Goal: Task Accomplishment & Management: Use online tool/utility

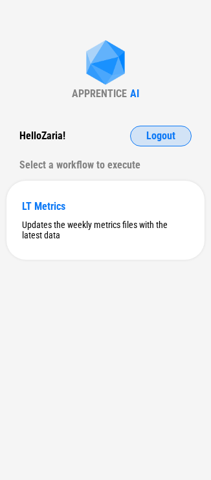
click at [148, 128] on button "Logout" at bounding box center [161, 136] width 62 height 21
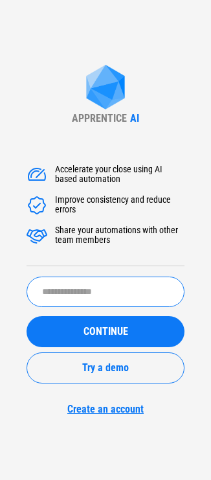
click at [58, 297] on input "text" at bounding box center [106, 292] width 158 height 30
type input "**********"
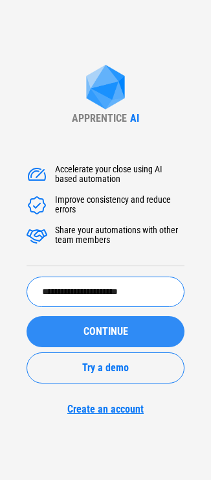
click at [54, 336] on div "CONTINUE" at bounding box center [105, 332] width 127 height 10
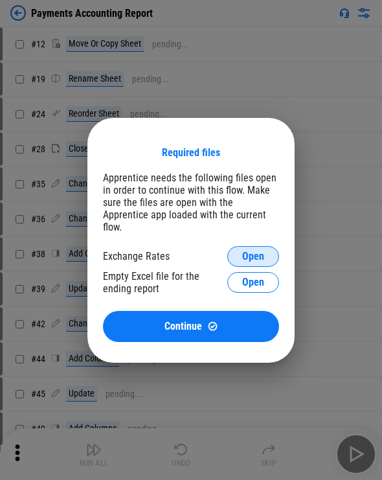
click at [211, 251] on span "Open" at bounding box center [253, 256] width 22 height 10
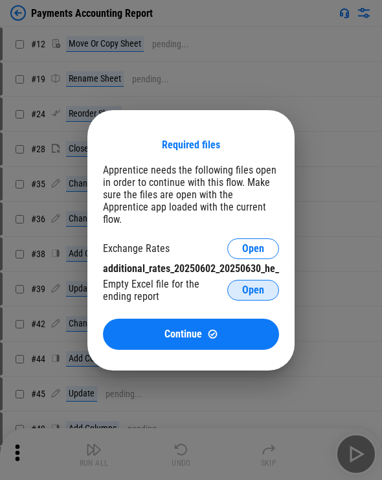
click at [211, 285] on span "Open" at bounding box center [253, 290] width 22 height 10
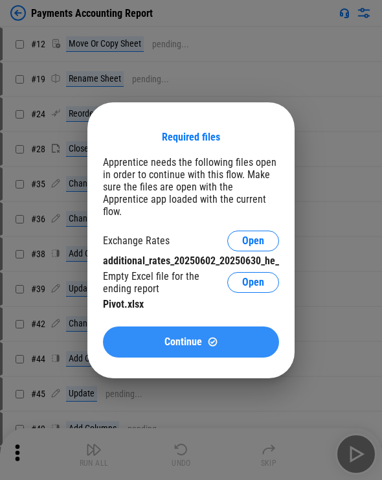
click at [202, 351] on button "Continue" at bounding box center [191, 342] width 176 height 31
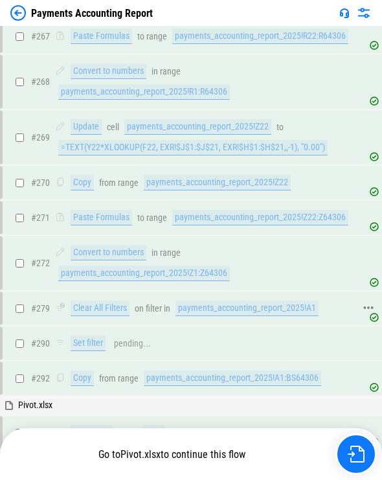
scroll to position [3381, 0]
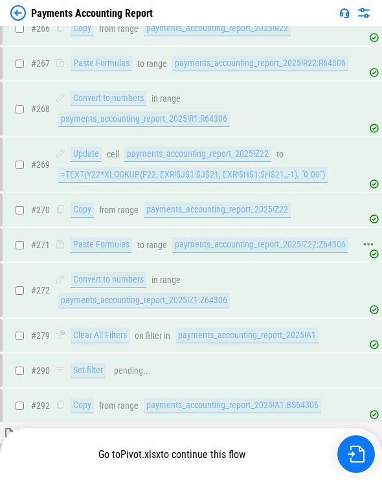
click at [192, 237] on div "payments_accounting_report_2025!Z22:Z64306" at bounding box center [260, 245] width 176 height 16
click at [189, 202] on div "payments_accounting_report_2025!Z22" at bounding box center [217, 210] width 147 height 16
click at [192, 202] on div "payments_accounting_report_2025!Z22" at bounding box center [217, 210] width 147 height 16
click at [209, 237] on div "payments_accounting_report_2025!Z22:Z64306" at bounding box center [260, 245] width 176 height 16
click at [211, 237] on div "payments_accounting_report_2025!Z22:Z64306" at bounding box center [260, 245] width 176 height 16
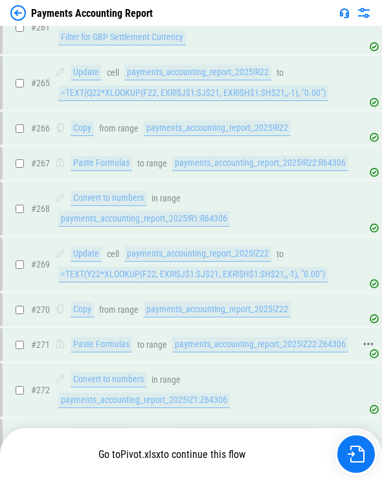
scroll to position [3251, 0]
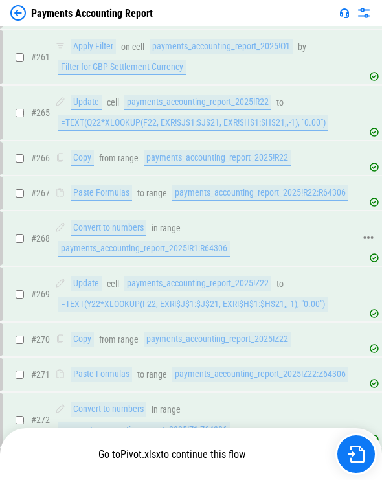
click at [131, 241] on div "payments_accounting_report_2025!R1:R64306" at bounding box center [144, 249] width 172 height 16
click at [119, 241] on div "payments_accounting_report_2025!R1:R64306" at bounding box center [144, 249] width 172 height 16
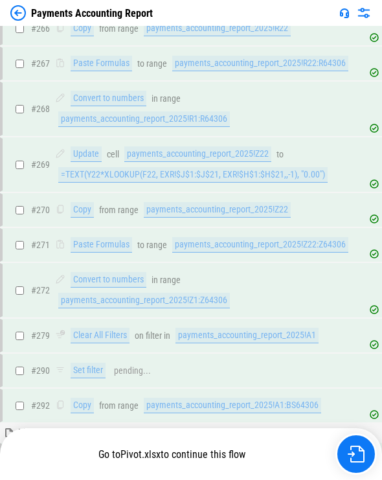
scroll to position [3510, 0]
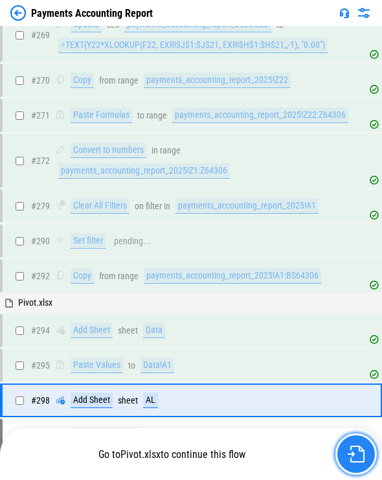
click at [211, 447] on button "button" at bounding box center [356, 454] width 41 height 41
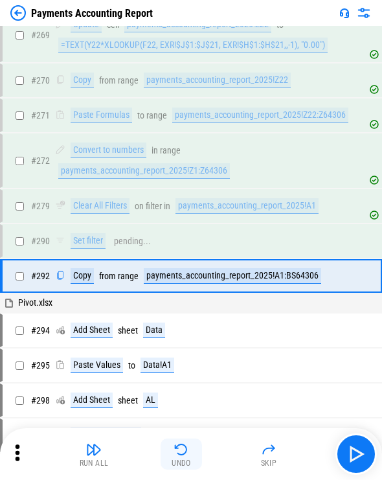
click at [183, 454] on img "button" at bounding box center [182, 450] width 16 height 16
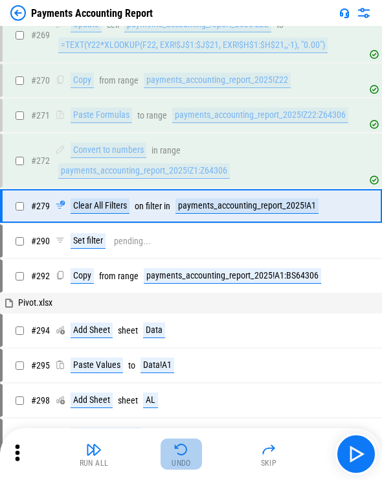
click at [183, 454] on img "button" at bounding box center [182, 450] width 16 height 16
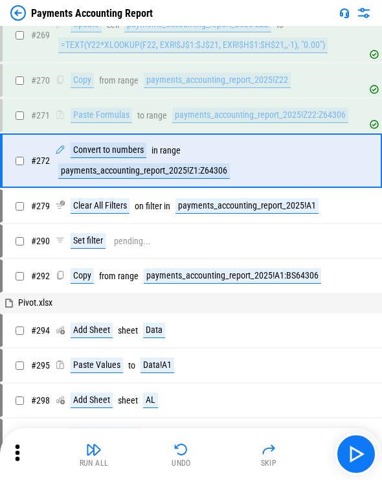
click at [194, 458] on button "Undo" at bounding box center [181, 454] width 41 height 31
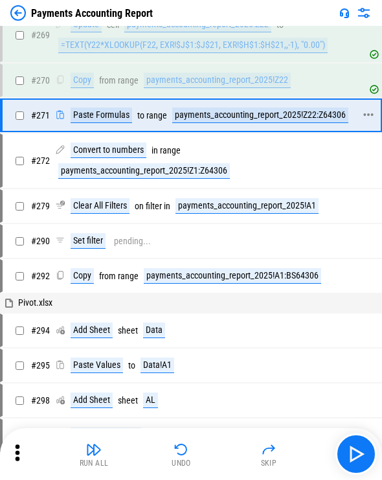
click at [169, 108] on div "Paste Formulas to range payments_accounting_report_2025!Z22:Z64306" at bounding box center [203, 116] width 297 height 16
click at [181, 108] on div "payments_accounting_report_2025!Z22:Z64306" at bounding box center [260, 116] width 176 height 16
click at [145, 163] on div "payments_accounting_report_2025!Z1:Z64306" at bounding box center [144, 171] width 172 height 16
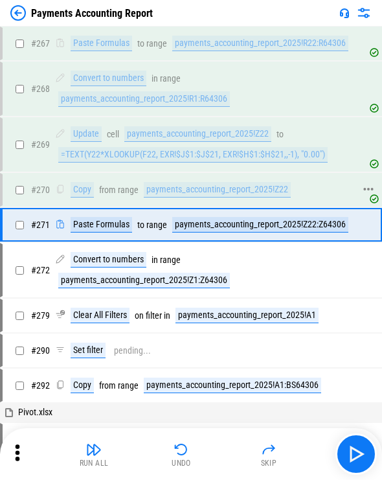
scroll to position [3381, 0]
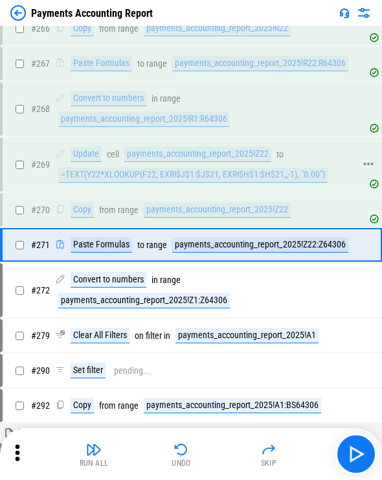
click at [134, 167] on div "=TEXT(Y22*XLOOKUP(F22, EXR!$J$1:$J$21, EXR!$H$1:$H$21,,-1), "0.00")" at bounding box center [193, 175] width 270 height 16
copy div "=TEXT(Y22*XLOOKUP(F22, EXR!$J$1:$J$21, EXR!$H$1:$H$21,,-1), "0.00")"
click at [211, 237] on div "payments_accounting_report_2025!Z22:Z64306" at bounding box center [260, 245] width 176 height 16
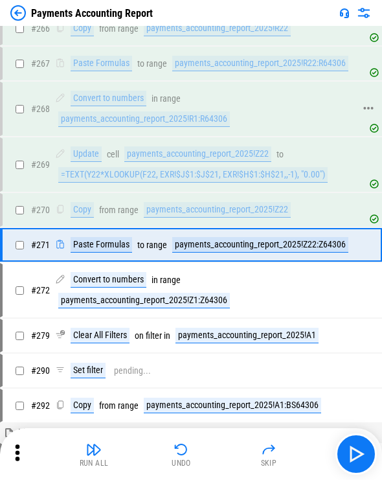
click at [146, 111] on div "payments_accounting_report_2025!R1:R64306" at bounding box center [144, 119] width 172 height 16
click at [211, 198] on div "# 270 Copy from range payments_accounting_report_2025!Z22" at bounding box center [186, 209] width 366 height 31
click at [211, 202] on div "payments_accounting_report_2025!Z22" at bounding box center [217, 210] width 147 height 16
click at [210, 237] on div "payments_accounting_report_2025!Z22:Z64306" at bounding box center [260, 245] width 176 height 16
click at [209, 237] on div "# 271 Paste Formulas to range payments_accounting_report_2025!Z22:Z64306" at bounding box center [191, 245] width 382 height 34
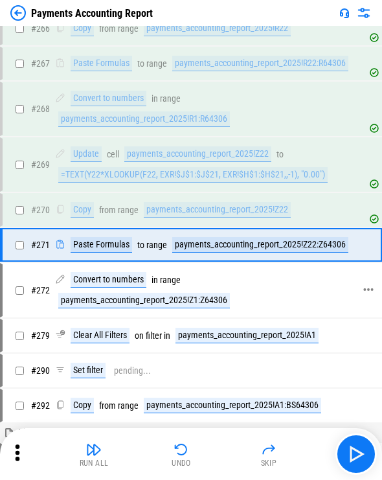
click at [209, 264] on div "# 272 Convert to numbers in range payments_accounting_report_2025!Z1:Z64306" at bounding box center [186, 290] width 366 height 52
click at [175, 293] on div "payments_accounting_report_2025!Z1:Z64306" at bounding box center [144, 301] width 172 height 16
click at [211, 320] on div "# 279 Clear All Filters on filter in payments_accounting_report_2025!A1" at bounding box center [186, 335] width 366 height 31
click at [211, 328] on div "payments_accounting_report_2025!A1" at bounding box center [247, 336] width 143 height 16
click at [211, 237] on div "payments_accounting_report_2025!Z22:Z64306" at bounding box center [260, 245] width 176 height 16
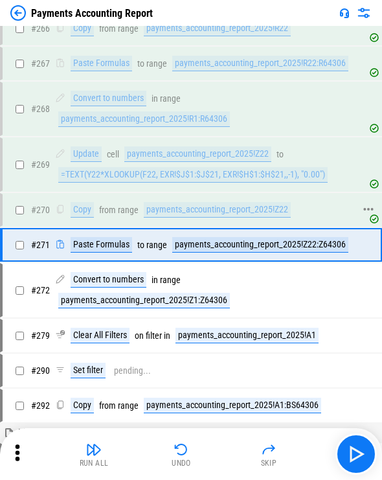
click at [205, 202] on div "payments_accounting_report_2025!Z22" at bounding box center [217, 210] width 147 height 16
drag, startPoint x: 204, startPoint y: 185, endPoint x: 205, endPoint y: 179, distance: 6.5
click at [204, 202] on div "payments_accounting_report_2025!Z22" at bounding box center [217, 210] width 147 height 16
drag, startPoint x: 204, startPoint y: 165, endPoint x: 204, endPoint y: 158, distance: 7.1
click at [204, 165] on div "# 269 Update cell payments_accounting_report_2025!Z22 to =TEXT(Y22*XLOOKUP(F22,…" at bounding box center [186, 165] width 366 height 52
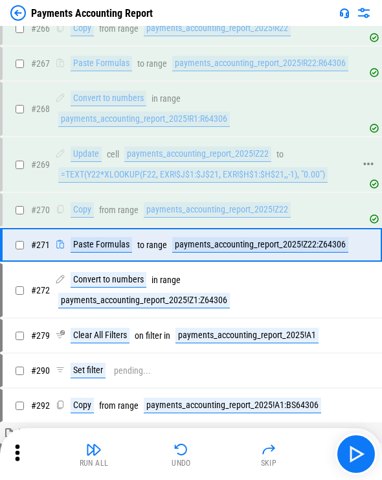
click at [204, 167] on div "=TEXT(Y22*XLOOKUP(F22, EXR!$J$1:$J$21, EXR!$H$1:$H$21,,-1), "0.00")" at bounding box center [193, 175] width 270 height 16
click at [198, 146] on div "payments_accounting_report_2025!Z22" at bounding box center [197, 154] width 147 height 16
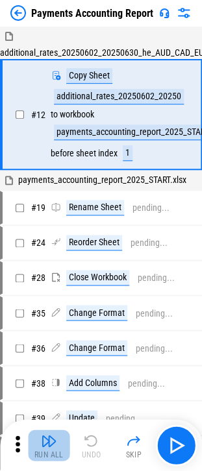
click at [41, 444] on img "button" at bounding box center [49, 440] width 16 height 16
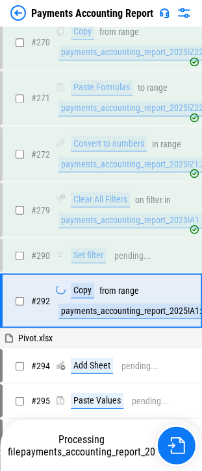
scroll to position [5017, 0]
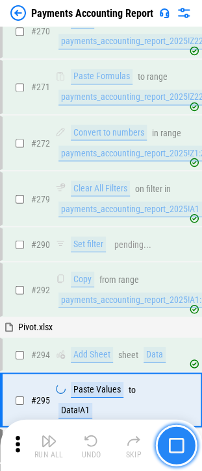
click at [187, 438] on button "button" at bounding box center [175, 444] width 41 height 41
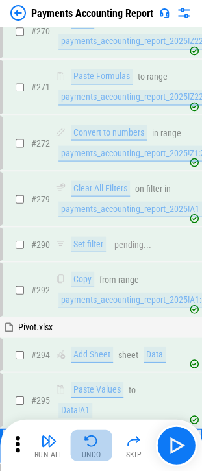
click at [97, 441] on img "button" at bounding box center [92, 440] width 16 height 16
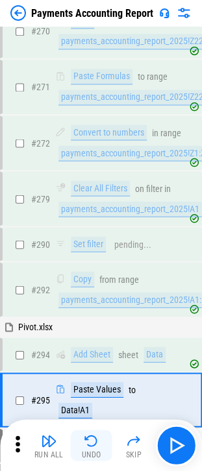
click at [92, 440] on img "button" at bounding box center [92, 440] width 16 height 16
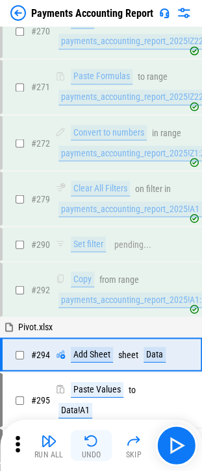
click at [92, 440] on img "button" at bounding box center [92, 440] width 16 height 16
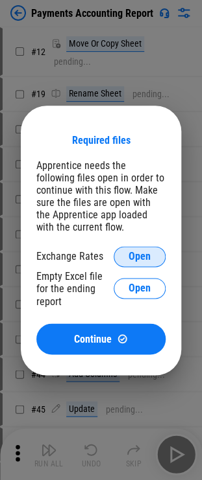
click at [132, 266] on button "Open" at bounding box center [139, 256] width 52 height 21
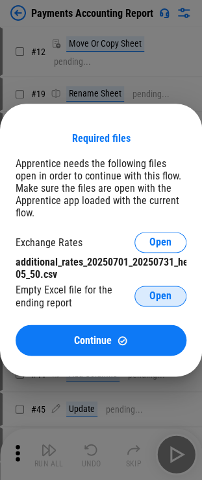
click at [154, 291] on span "Open" at bounding box center [160, 296] width 22 height 10
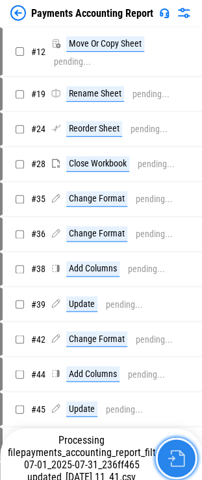
click at [172, 460] on img "button" at bounding box center [175, 458] width 17 height 17
click at [180, 473] on button "button" at bounding box center [175, 457] width 41 height 41
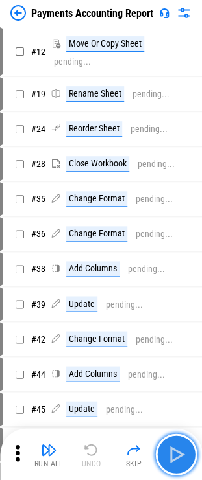
click at [176, 445] on img "button" at bounding box center [175, 454] width 21 height 21
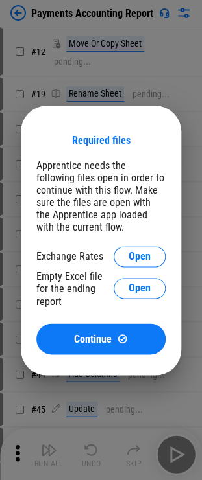
click at [152, 75] on div "Required files Apprentice needs the following files open in order to continue w…" at bounding box center [101, 240] width 202 height 480
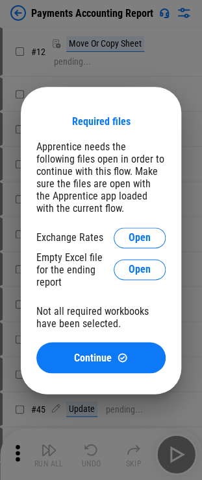
click at [82, 36] on div "Required files Apprentice needs the following files open in order to continue w…" at bounding box center [101, 240] width 202 height 480
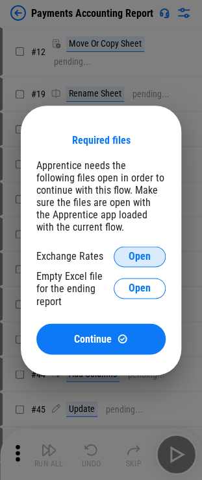
click at [137, 254] on span "Open" at bounding box center [139, 256] width 22 height 10
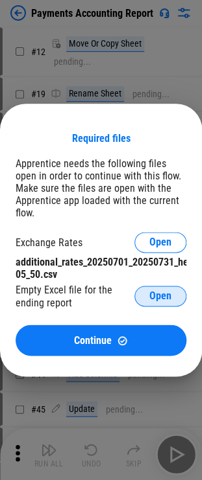
click at [153, 292] on span "Open" at bounding box center [160, 296] width 22 height 10
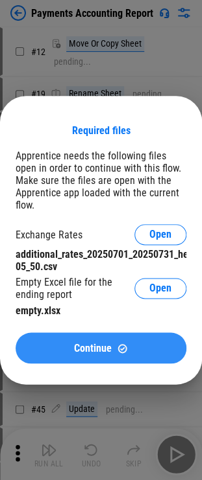
click at [137, 350] on div "Continue" at bounding box center [100, 348] width 139 height 11
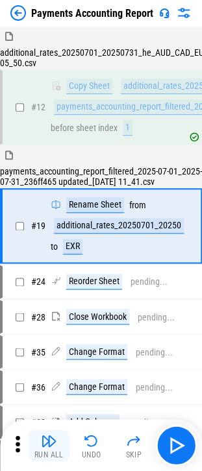
click at [45, 434] on img "button" at bounding box center [49, 440] width 16 height 16
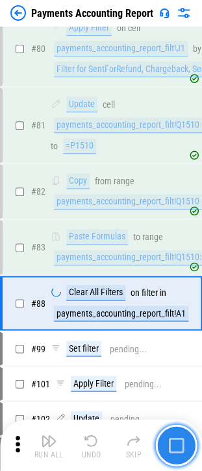
click at [183, 442] on button "button" at bounding box center [175, 444] width 41 height 41
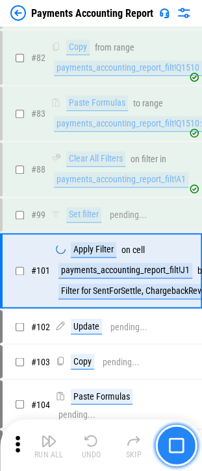
scroll to position [1634, 0]
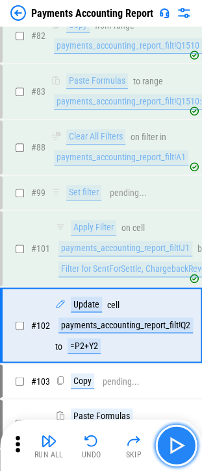
click at [183, 442] on img "button" at bounding box center [175, 444] width 21 height 21
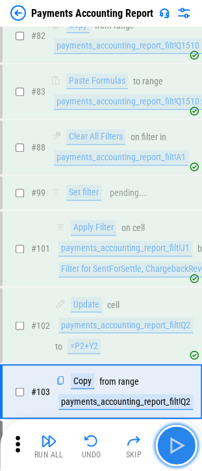
click at [183, 442] on img "button" at bounding box center [175, 444] width 21 height 21
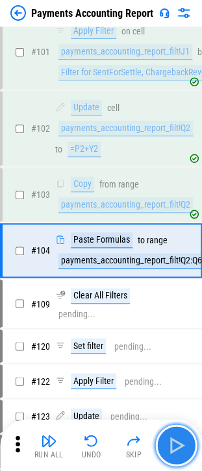
click at [183, 442] on img "button" at bounding box center [175, 444] width 21 height 21
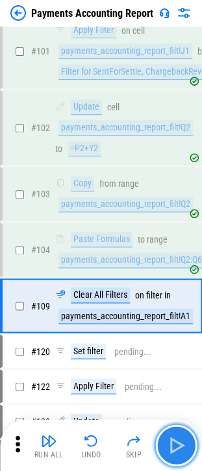
click at [167, 435] on img "button" at bounding box center [175, 444] width 21 height 21
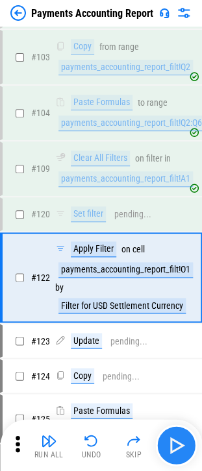
scroll to position [1994, 0]
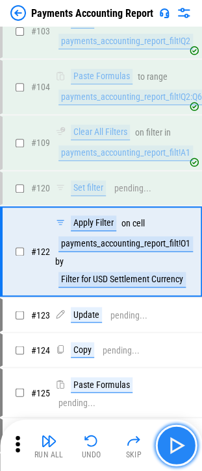
click at [167, 435] on img "button" at bounding box center [175, 444] width 21 height 21
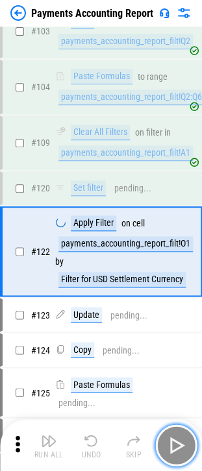
click at [167, 435] on img "button" at bounding box center [175, 444] width 21 height 21
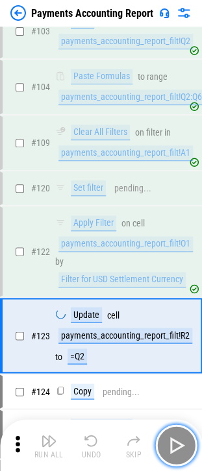
click at [167, 435] on img "button" at bounding box center [175, 444] width 21 height 21
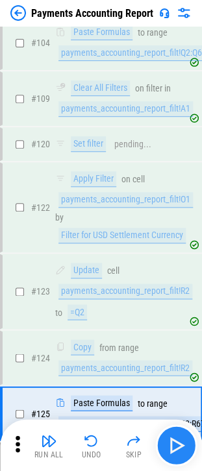
scroll to position [2197, 0]
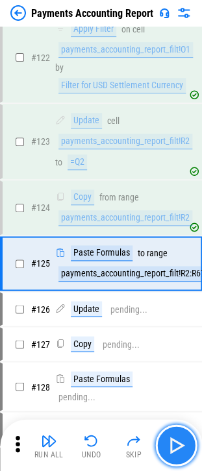
click at [167, 435] on img "button" at bounding box center [175, 444] width 21 height 21
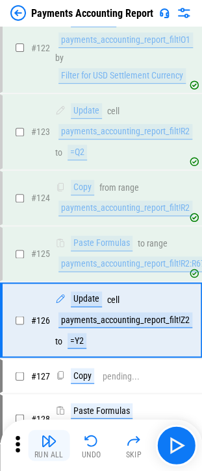
click at [39, 439] on button "Run All" at bounding box center [48, 444] width 41 height 31
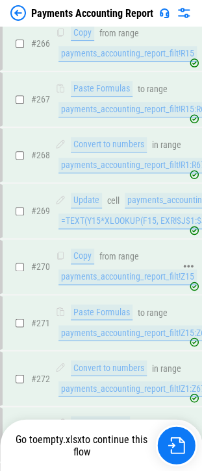
scroll to position [4822, 0]
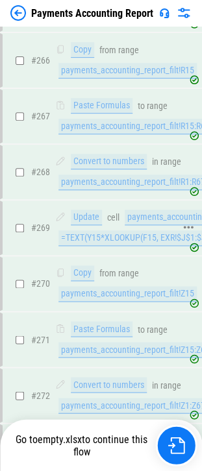
click at [135, 230] on div "=TEXT(Y15*XLOOKUP(F15, EXR!$J$1:$J$24, EXR!$H$1:$H$24,,-1), "0.00")" at bounding box center [193, 238] width 270 height 16
copy div "=TEXT(Y15*XLOOKUP(F15, EXR!$J$1:$J$24, EXR!$H$1:$H$24,,-1), "0.00")"
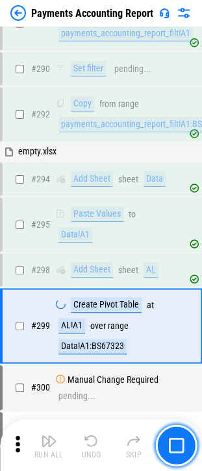
scroll to position [5300, 0]
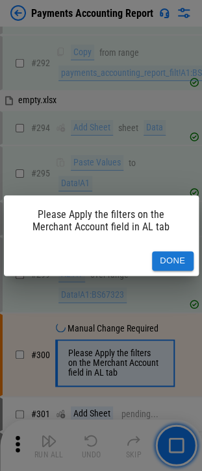
click at [178, 259] on button "Done" at bounding box center [172, 261] width 41 height 20
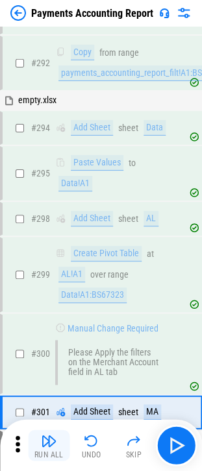
click at [51, 446] on img "button" at bounding box center [49, 440] width 16 height 16
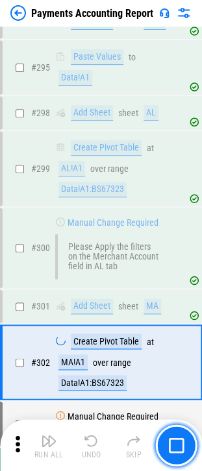
scroll to position [5435, 0]
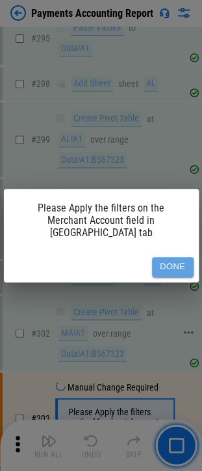
click at [187, 268] on button "Done" at bounding box center [172, 267] width 41 height 20
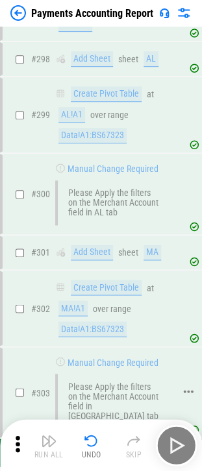
scroll to position [5470, 0]
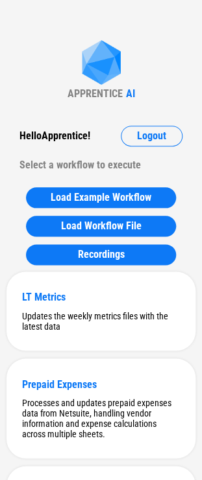
click at [60, 135] on div "Hello Apprentice !" at bounding box center [54, 136] width 71 height 21
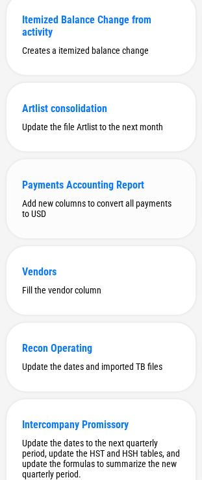
click at [122, 219] on div "Add new columns to convert all payments to USD" at bounding box center [100, 208] width 157 height 21
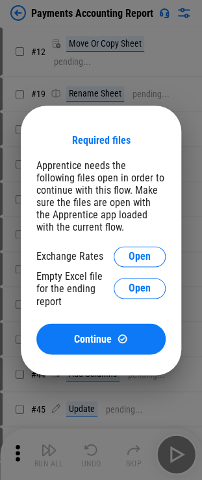
click at [130, 244] on div "Required files Apprentice needs the following files open in order to continue w…" at bounding box center [100, 244] width 129 height 220
click at [134, 251] on span "Open" at bounding box center [139, 256] width 22 height 10
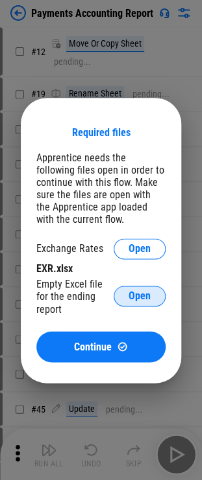
click at [126, 288] on button "Open" at bounding box center [139, 296] width 52 height 21
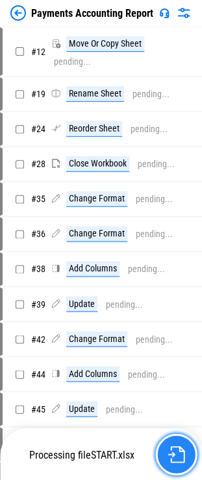
click at [164, 450] on button "button" at bounding box center [175, 454] width 41 height 41
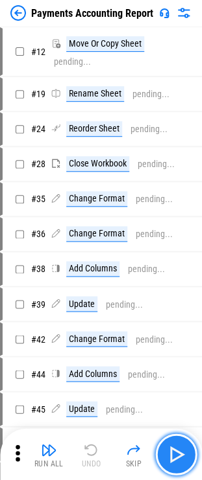
click at [174, 452] on img "button" at bounding box center [175, 454] width 21 height 21
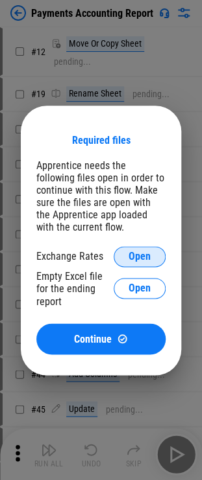
click at [145, 261] on span "Open" at bounding box center [139, 256] width 22 height 10
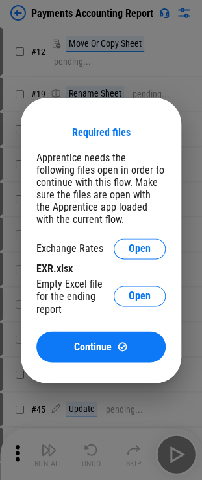
click at [144, 304] on button "Open" at bounding box center [139, 296] width 52 height 21
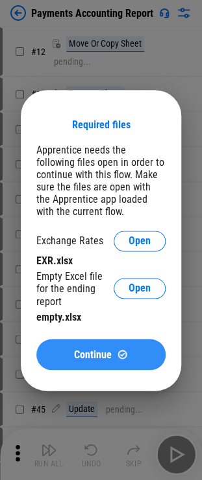
click at [85, 360] on span "Continue" at bounding box center [93, 354] width 38 height 10
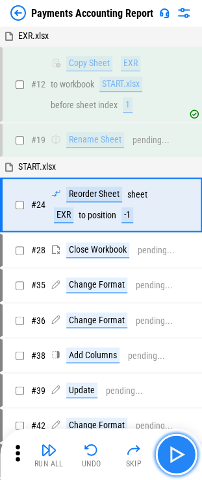
click at [181, 458] on img "button" at bounding box center [175, 454] width 21 height 21
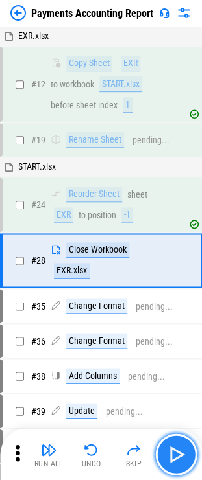
click at [181, 458] on img "button" at bounding box center [175, 454] width 21 height 21
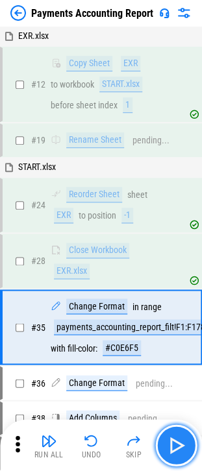
click at [181, 458] on button "button" at bounding box center [175, 444] width 41 height 41
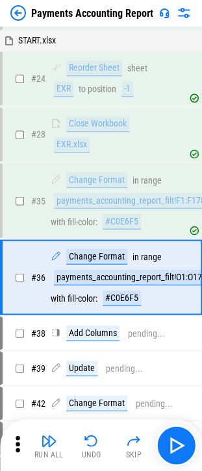
scroll to position [165, 0]
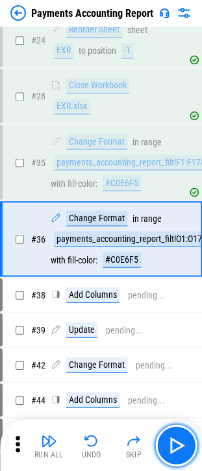
click at [179, 452] on img "button" at bounding box center [175, 444] width 21 height 21
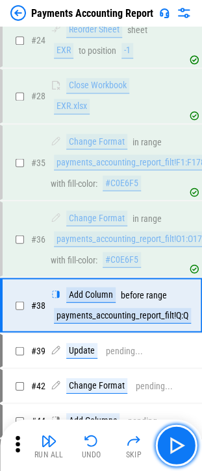
click at [179, 452] on img "button" at bounding box center [175, 444] width 21 height 21
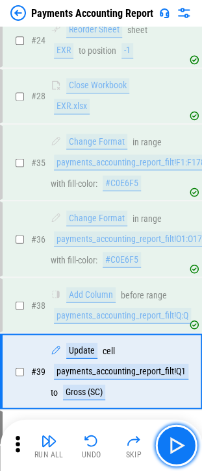
click at [179, 452] on img "button" at bounding box center [175, 444] width 21 height 21
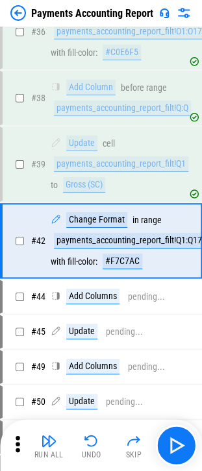
scroll to position [372, 0]
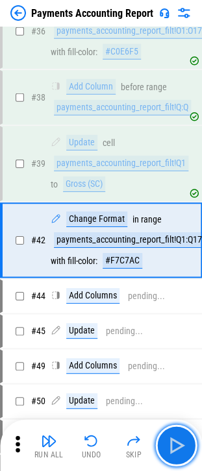
click at [179, 452] on img "button" at bounding box center [175, 444] width 21 height 21
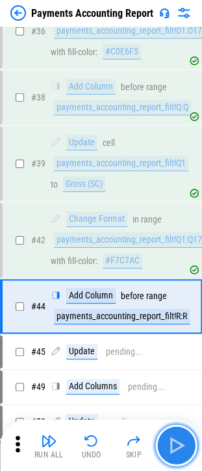
click at [167, 440] on img "button" at bounding box center [175, 444] width 21 height 21
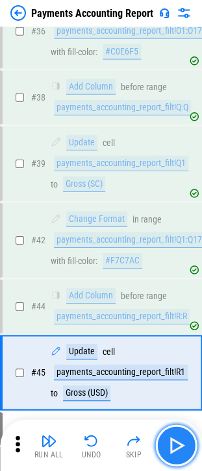
click at [168, 440] on img "button" at bounding box center [175, 444] width 21 height 21
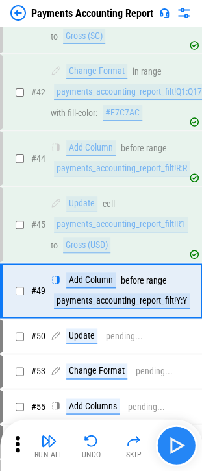
scroll to position [569, 0]
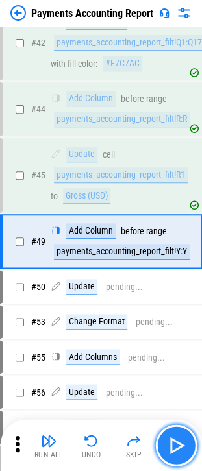
click at [168, 440] on img "button" at bounding box center [175, 444] width 21 height 21
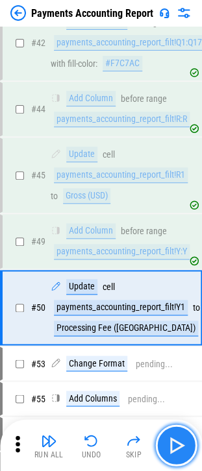
click at [168, 440] on img "button" at bounding box center [175, 444] width 21 height 21
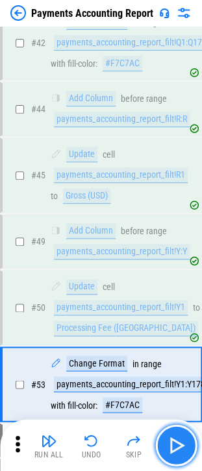
click at [168, 440] on img "button" at bounding box center [175, 444] width 21 height 21
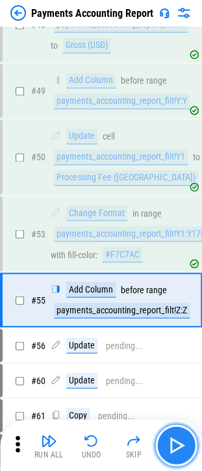
scroll to position [776, 0]
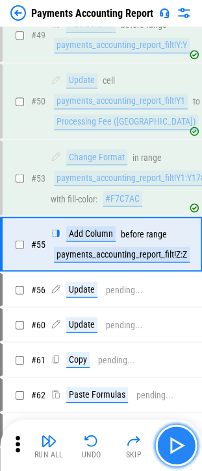
click at [168, 440] on img "button" at bounding box center [175, 444] width 21 height 21
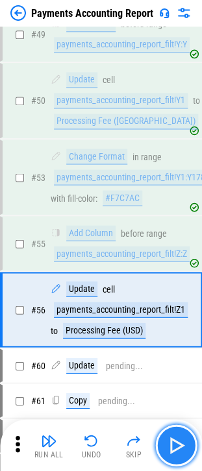
click at [168, 440] on img "button" at bounding box center [175, 444] width 21 height 21
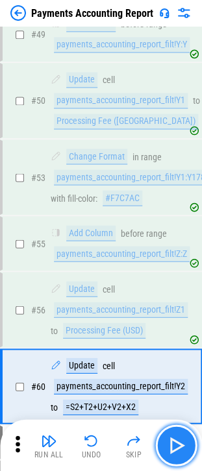
click at [168, 440] on img "button" at bounding box center [175, 444] width 21 height 21
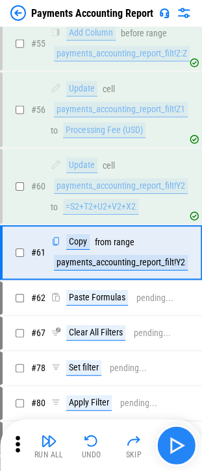
scroll to position [983, 0]
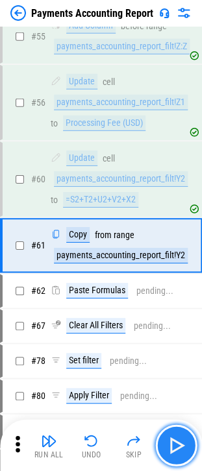
click at [168, 440] on img "button" at bounding box center [175, 444] width 21 height 21
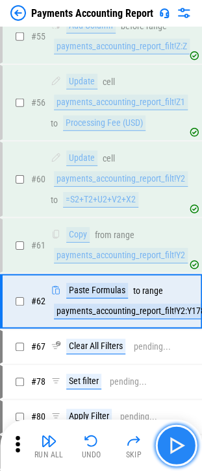
click at [168, 440] on img "button" at bounding box center [175, 444] width 21 height 21
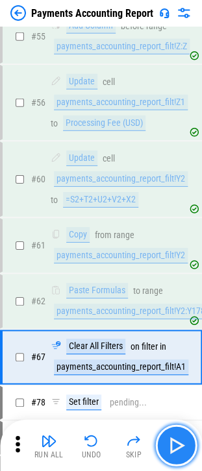
click at [168, 440] on img "button" at bounding box center [175, 444] width 21 height 21
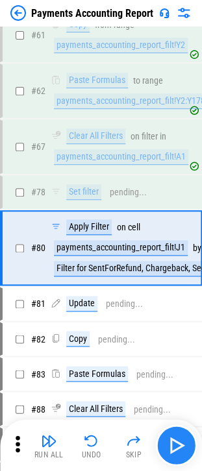
scroll to position [1194, 0]
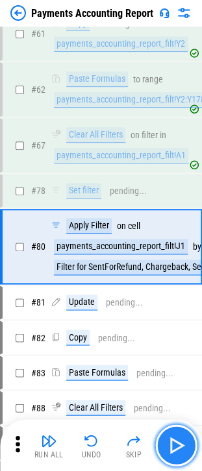
click at [168, 440] on img "button" at bounding box center [175, 444] width 21 height 21
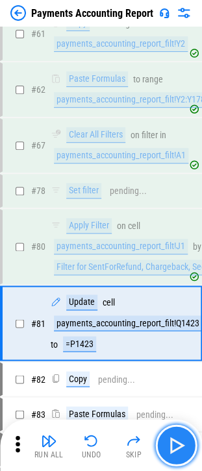
click at [168, 440] on img "button" at bounding box center [175, 444] width 21 height 21
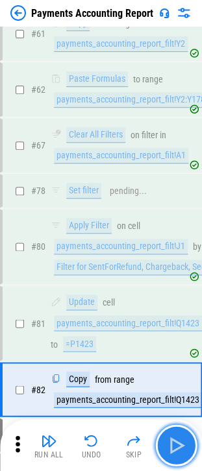
click at [168, 440] on img "button" at bounding box center [175, 444] width 21 height 21
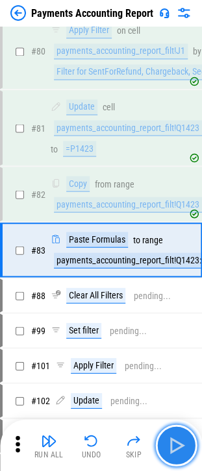
click at [168, 440] on img "button" at bounding box center [175, 444] width 21 height 21
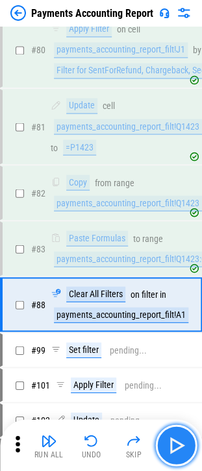
click at [168, 440] on img "button" at bounding box center [175, 444] width 21 height 21
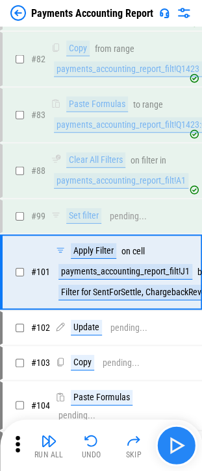
scroll to position [1546, 0]
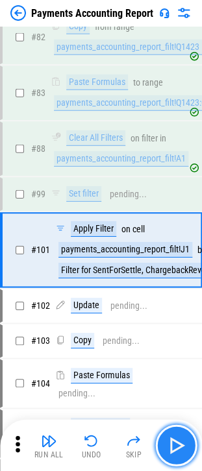
click at [168, 440] on img "button" at bounding box center [175, 444] width 21 height 21
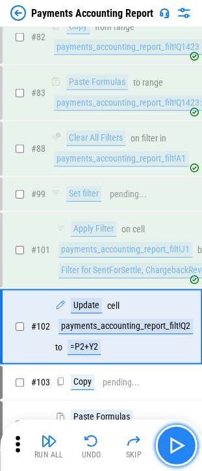
click at [168, 440] on img "button" at bounding box center [175, 444] width 21 height 21
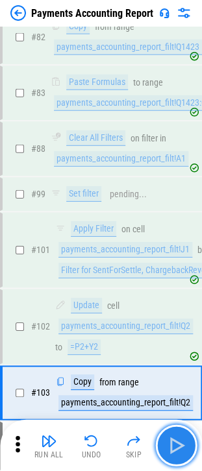
click at [168, 440] on img "button" at bounding box center [175, 444] width 21 height 21
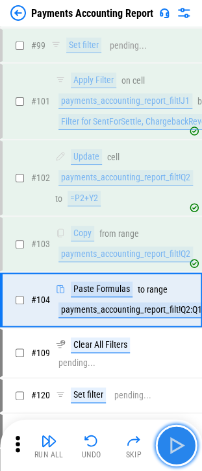
scroll to position [1743, 0]
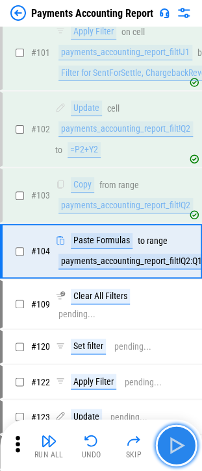
click at [168, 440] on img "button" at bounding box center [175, 444] width 21 height 21
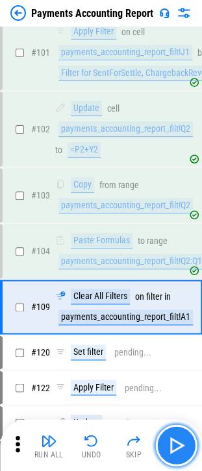
click at [168, 440] on img "button" at bounding box center [175, 444] width 21 height 21
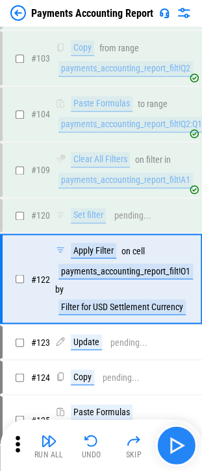
scroll to position [1905, 0]
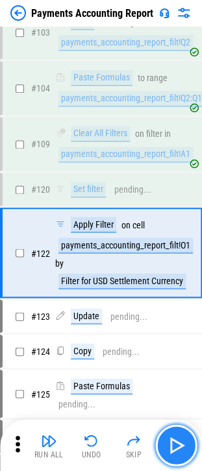
click at [168, 440] on img "button" at bounding box center [175, 444] width 21 height 21
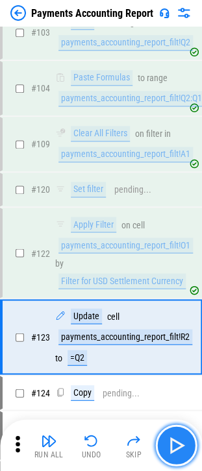
click at [168, 440] on img "button" at bounding box center [175, 444] width 21 height 21
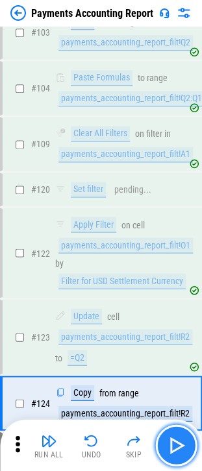
click at [168, 440] on img "button" at bounding box center [175, 444] width 21 height 21
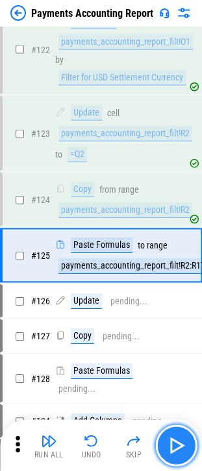
click at [168, 440] on img "button" at bounding box center [175, 444] width 21 height 21
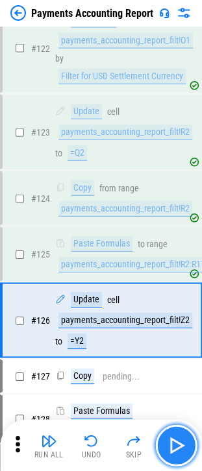
click at [168, 440] on img "button" at bounding box center [175, 444] width 21 height 21
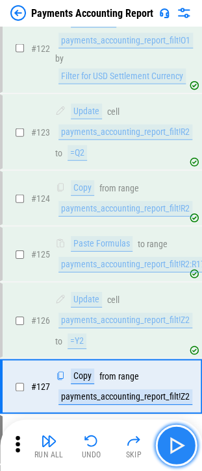
click at [168, 440] on img "button" at bounding box center [175, 444] width 21 height 21
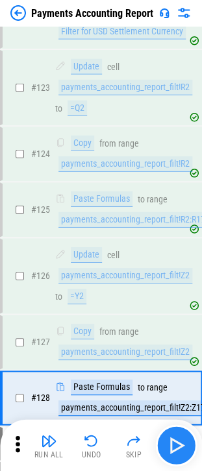
scroll to position [2296, 0]
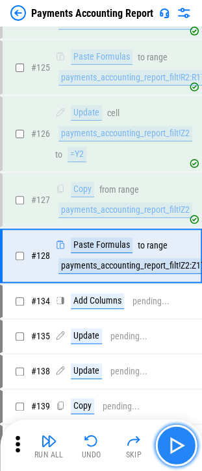
click at [168, 440] on img "button" at bounding box center [175, 444] width 21 height 21
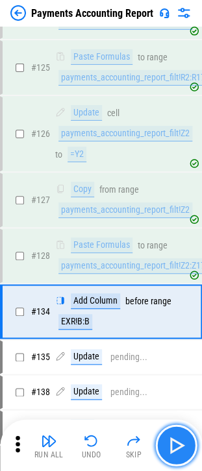
click at [168, 440] on img "button" at bounding box center [175, 444] width 21 height 21
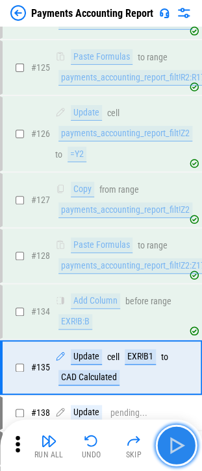
click at [168, 440] on img "button" at bounding box center [175, 444] width 21 height 21
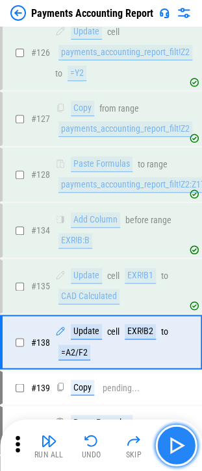
click at [168, 440] on img "button" at bounding box center [175, 444] width 21 height 21
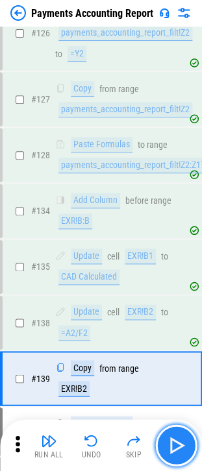
click at [168, 440] on img "button" at bounding box center [175, 444] width 21 height 21
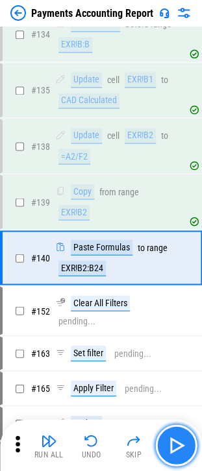
click at [168, 440] on img "button" at bounding box center [175, 444] width 21 height 21
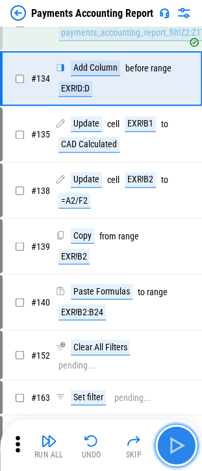
scroll to position [2419, 0]
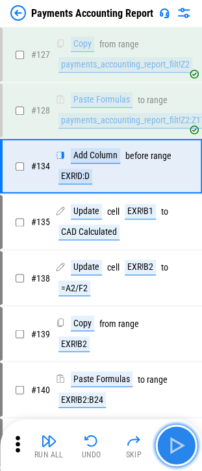
click at [168, 440] on img "button" at bounding box center [175, 444] width 21 height 21
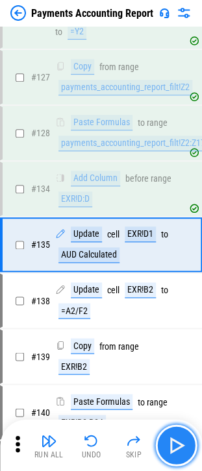
click at [168, 440] on img "button" at bounding box center [175, 444] width 21 height 21
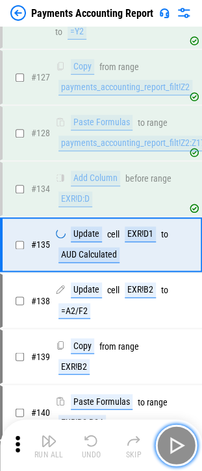
click at [168, 440] on img "button" at bounding box center [175, 444] width 21 height 21
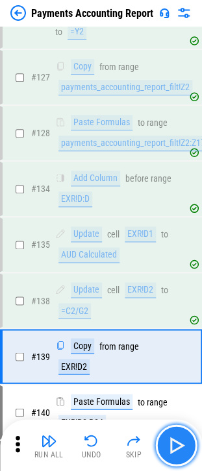
click at [168, 440] on img "button" at bounding box center [175, 444] width 21 height 21
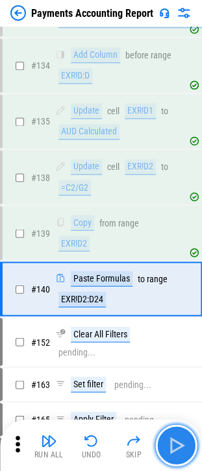
click at [168, 440] on img "button" at bounding box center [175, 444] width 21 height 21
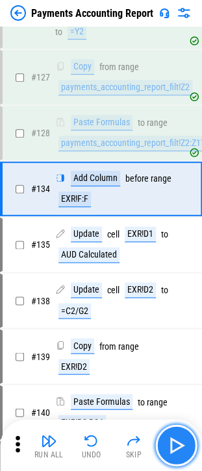
click at [168, 440] on img "button" at bounding box center [175, 444] width 21 height 21
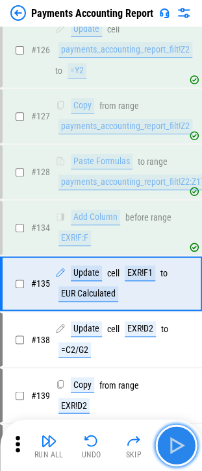
click at [168, 440] on img "button" at bounding box center [175, 444] width 21 height 21
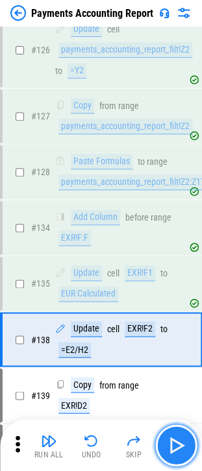
click at [168, 440] on img "button" at bounding box center [175, 444] width 21 height 21
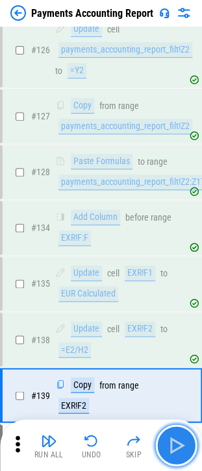
click at [168, 440] on img "button" at bounding box center [175, 444] width 21 height 21
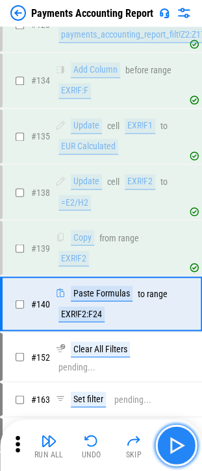
click at [168, 440] on img "button" at bounding box center [175, 444] width 21 height 21
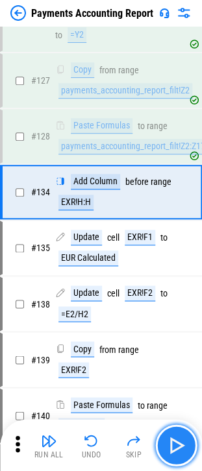
click at [168, 440] on img "button" at bounding box center [175, 444] width 21 height 21
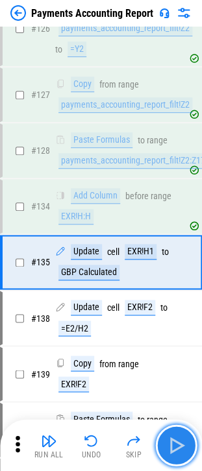
click at [168, 440] on img "button" at bounding box center [175, 444] width 21 height 21
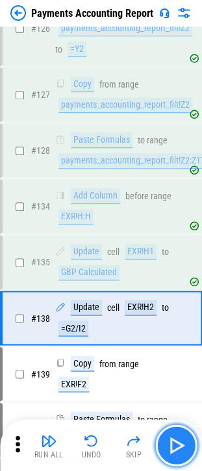
click at [168, 440] on img "button" at bounding box center [175, 444] width 21 height 21
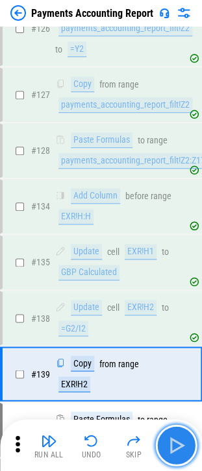
click at [168, 440] on img "button" at bounding box center [175, 444] width 21 height 21
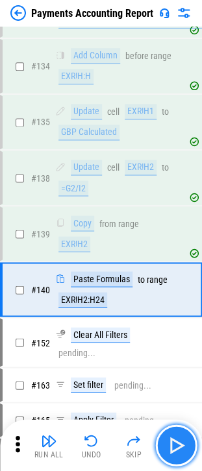
click at [168, 440] on img "button" at bounding box center [175, 444] width 21 height 21
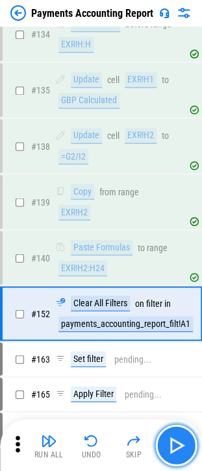
click at [168, 440] on img "button" at bounding box center [175, 444] width 21 height 21
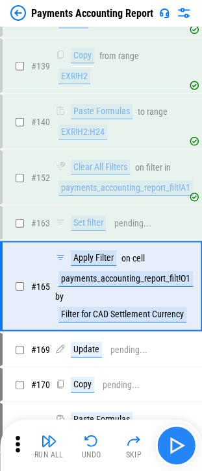
scroll to position [2736, 0]
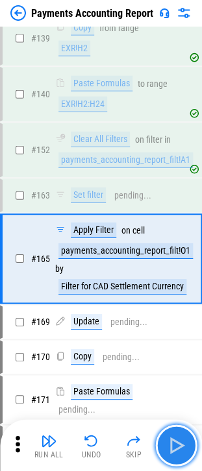
click at [168, 440] on img "button" at bounding box center [175, 444] width 21 height 21
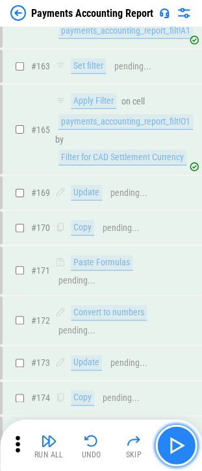
click at [168, 440] on img "button" at bounding box center [175, 444] width 21 height 21
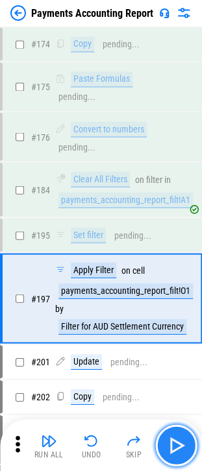
click at [168, 440] on img "button" at bounding box center [175, 444] width 21 height 21
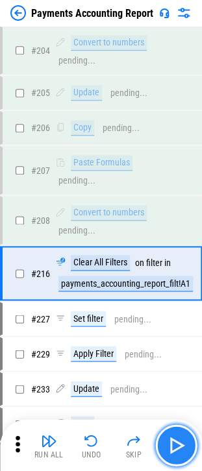
click at [168, 440] on img "button" at bounding box center [175, 444] width 21 height 21
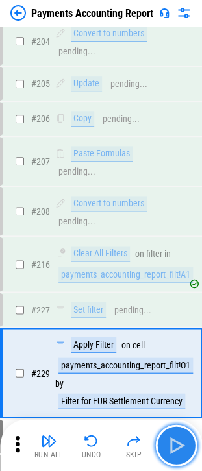
click at [168, 440] on img "button" at bounding box center [175, 444] width 21 height 21
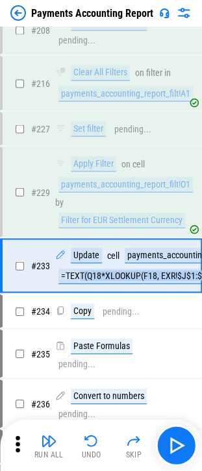
scroll to position [3847, 127]
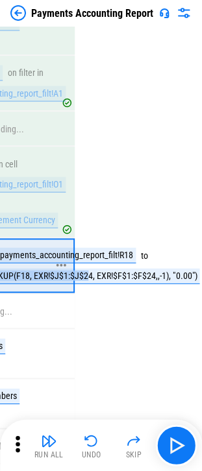
drag, startPoint x: 77, startPoint y: 248, endPoint x: 86, endPoint y: 235, distance: 16.0
click at [86, 247] on div "Update cell payments_accounting_report_filt!R18 to =TEXT(Q18*XLOOKUP(F18, EXR!$…" at bounding box center [65, 265] width 274 height 36
click at [95, 268] on div "=TEXT(Q18*XLOOKUP(F18, EXR!$J$1:$J$24, EXR!$F$1:$F$24,,-1), "0.00")" at bounding box center [65, 276] width 268 height 16
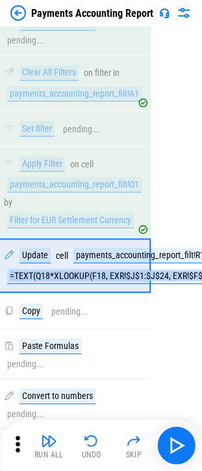
scroll to position [3847, 0]
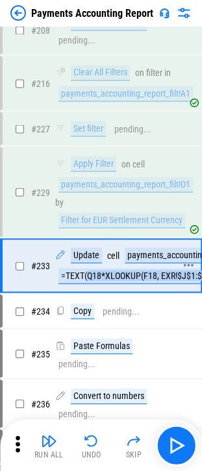
drag, startPoint x: 166, startPoint y: 245, endPoint x: 88, endPoint y: 244, distance: 77.8
click at [88, 268] on div "=TEXT(Q18*XLOOKUP(F18, EXR!$J$1:$J$24, EXR!$F$1:$F$24,,-1), "0.00")" at bounding box center [192, 276] width 268 height 16
copy div "Q18*XLOOKUP(F18, EXR!$J$1:$J$24, EXR!$F$1:$F$24,,-1)"
click at [98, 330] on div "# 235 Paste Formulas pending..." at bounding box center [95, 353] width 185 height 46
click at [132, 268] on div "=TEXT(Q18*XLOOKUP(F18, EXR!$J$1:$J$24, EXR!$F$1:$F$24,,-1), "0.00")" at bounding box center [192, 276] width 268 height 16
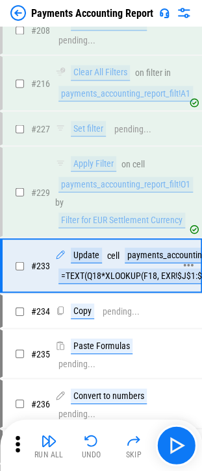
click at [132, 268] on div "=TEXT(Q18*XLOOKUP(F18, EXR!$J$1:$J$24, EXR!$F$1:$F$24,,-1), "0.00")" at bounding box center [192, 276] width 268 height 16
drag, startPoint x: 100, startPoint y: 243, endPoint x: 104, endPoint y: 235, distance: 9.0
click at [104, 247] on div "Update cell payments_accounting_report_filt!R18 to =TEXT(Q18*XLOOKUP(F18, EXR!$…" at bounding box center [192, 265] width 274 height 36
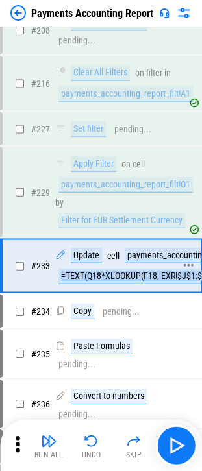
click at [104, 247] on div "Update cell payments_accounting_report_filt!R18 to =TEXT(Q18*XLOOKUP(F18, EXR!$…" at bounding box center [192, 265] width 274 height 36
click at [101, 268] on div "=TEXT(Q18*XLOOKUP(F18, EXR!$J$1:$J$24, EXR!$F$1:$F$24,,-1), "0.00")" at bounding box center [192, 276] width 268 height 16
drag, startPoint x: 68, startPoint y: 240, endPoint x: 85, endPoint y: 252, distance: 20.9
click at [85, 268] on div "=TEXT(Q18*XLOOKUP(F18, EXR!$J$1:$J$24, EXR!$F$1:$F$24,,-1), "0.00")" at bounding box center [192, 276] width 268 height 16
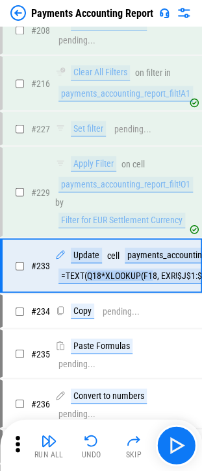
scroll to position [3847, 127]
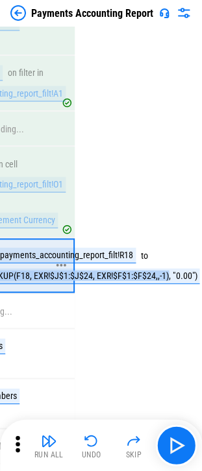
drag, startPoint x: 89, startPoint y: 245, endPoint x: 168, endPoint y: 243, distance: 79.1
click at [168, 268] on div "=TEXT(Q18*XLOOKUP(F18, EXR!$J$1:$J$24, EXR!$F$1:$F$24,,-1), "0.00")" at bounding box center [65, 276] width 268 height 16
copy div "Q18*XLOOKUP(F18, EXR!$J$1:$J$24, EXR!$F$1:$F$24,,-1)"
click at [139, 268] on div "=TEXT(Q18*XLOOKUP(F18, EXR!$J$1:$J$24, EXR!$F$1:$F$24,,-1), "0.00")" at bounding box center [65, 276] width 268 height 16
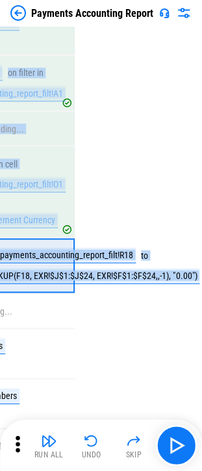
scroll to position [3847, 0]
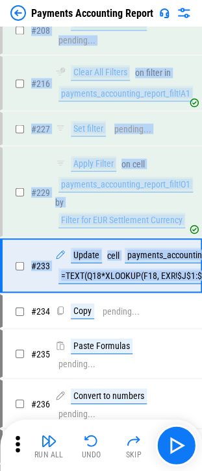
drag, startPoint x: 143, startPoint y: 292, endPoint x: -30, endPoint y: 268, distance: 174.1
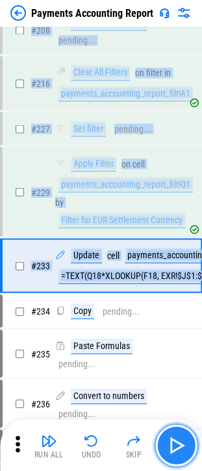
click at [161, 432] on button "button" at bounding box center [175, 444] width 41 height 41
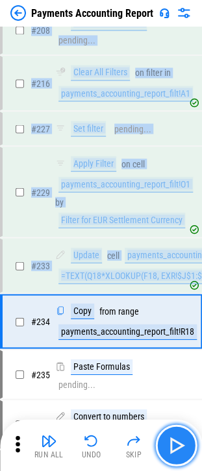
click at [163, 433] on button "button" at bounding box center [175, 444] width 41 height 41
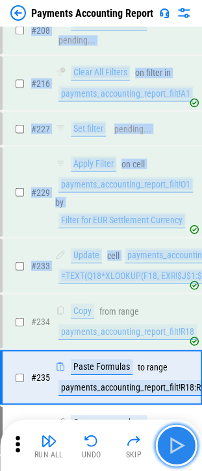
click at [163, 433] on button "button" at bounding box center [175, 444] width 41 height 41
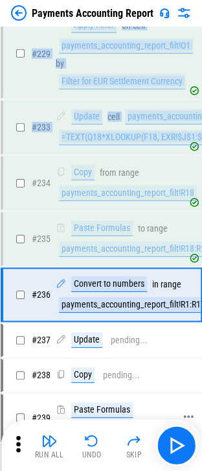
scroll to position [4013, 0]
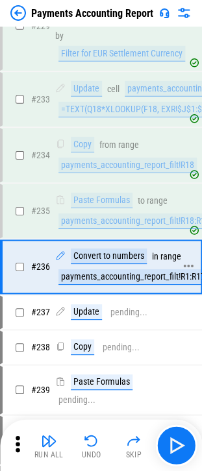
click at [84, 269] on div "payments_accounting_report_filt!R1:R1781" at bounding box center [137, 277] width 158 height 16
click at [109, 269] on div "payments_accounting_report_filt!R1:R1781" at bounding box center [137, 277] width 158 height 16
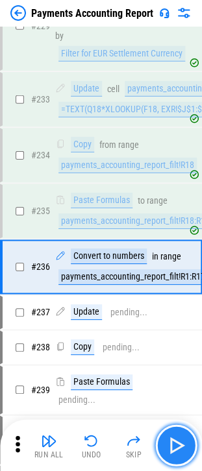
click at [179, 446] on img "button" at bounding box center [175, 444] width 21 height 21
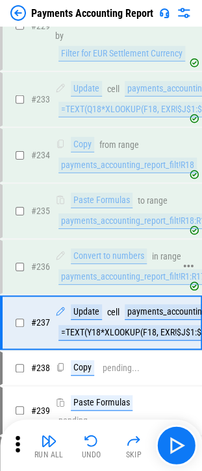
click at [115, 269] on div "payments_accounting_report_filt!R1:R1781" at bounding box center [137, 277] width 158 height 16
click at [119, 248] on div "Convert to numbers" at bounding box center [109, 256] width 76 height 16
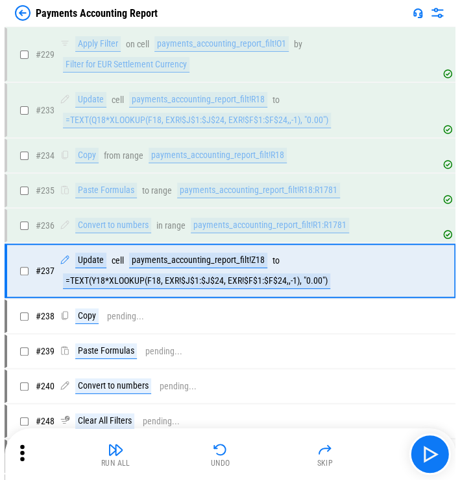
scroll to position [2600, 0]
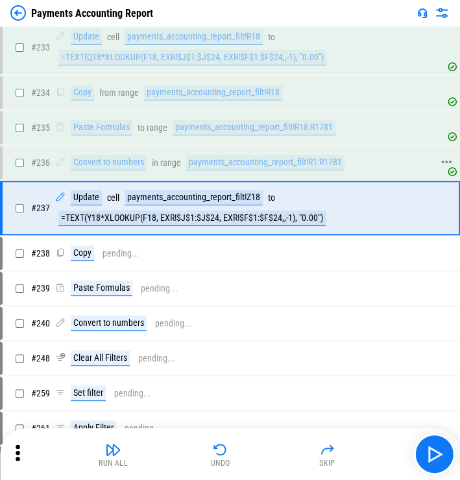
click at [97, 170] on div "Convert to numbers" at bounding box center [109, 163] width 76 height 16
drag, startPoint x: 97, startPoint y: 173, endPoint x: 3, endPoint y: 196, distance: 96.7
click at [97, 170] on div "Convert to numbers" at bounding box center [109, 163] width 76 height 16
drag, startPoint x: 121, startPoint y: 166, endPoint x: 132, endPoint y: 180, distance: 18.4
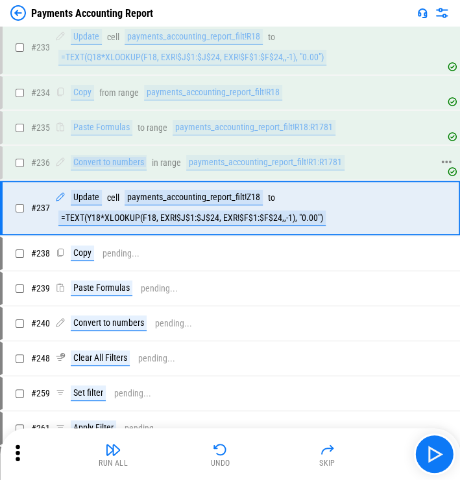
click at [121, 166] on div "Convert to numbers" at bounding box center [109, 163] width 76 height 16
click at [136, 184] on div "# 237 Update cell payments_accounting_report_filt!Z18 to =TEXT(Y18*XLOOKUP(F18,…" at bounding box center [230, 208] width 460 height 54
click at [172, 204] on div "payments_accounting_report_filt!Z18" at bounding box center [193, 198] width 138 height 16
click at [117, 176] on div "# 236 Convert to numbers in range payments_accounting_report_filt!R1:R1781" at bounding box center [224, 162] width 443 height 31
click at [211, 166] on div "payments_accounting_report_filt!R1:R1781" at bounding box center [265, 163] width 158 height 16
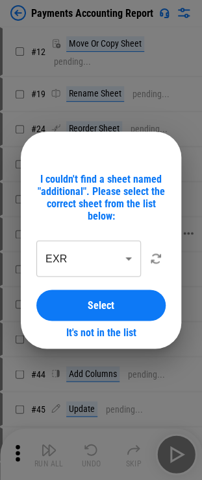
drag, startPoint x: 203, startPoint y: 1, endPoint x: 61, endPoint y: 292, distance: 324.4
click at [61, 291] on button "Select" at bounding box center [100, 305] width 129 height 31
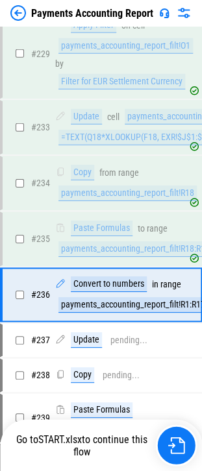
scroll to position [4013, 0]
